Goal: Navigation & Orientation: Understand site structure

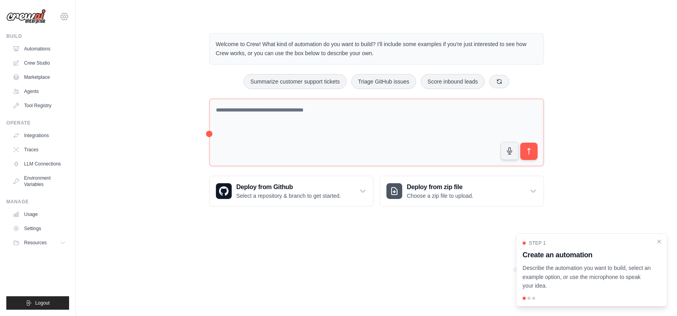
click at [62, 17] on icon at bounding box center [64, 16] width 9 height 9
click at [142, 165] on div "Welcome to Crew! What kind of automation do you want to build? I'll include som…" at bounding box center [376, 120] width 576 height 199
click at [30, 148] on link "Traces" at bounding box center [40, 150] width 60 height 13
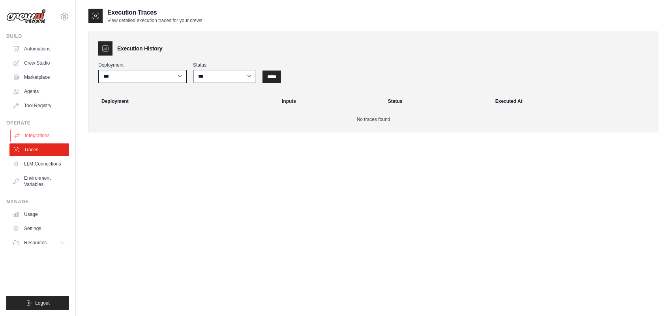
click at [45, 133] on link "Integrations" at bounding box center [40, 135] width 60 height 13
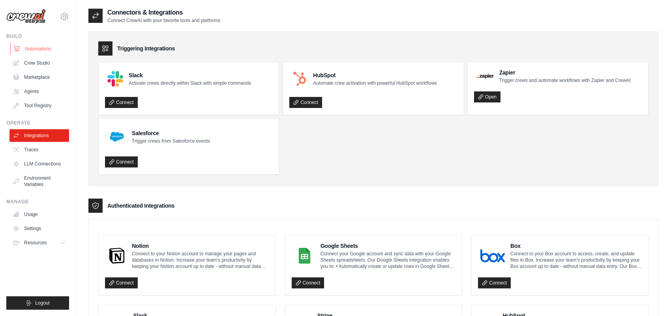
click at [34, 52] on link "Automations" at bounding box center [40, 49] width 60 height 13
